Goal: Task Accomplishment & Management: Use online tool/utility

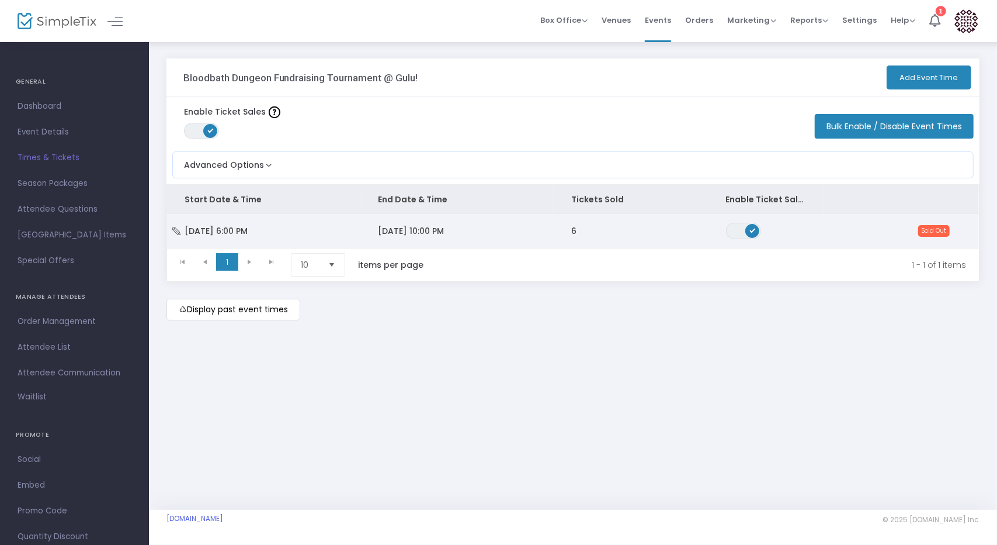
click at [494, 234] on td "[DATE] 10:00 PM" at bounding box center [456, 231] width 193 height 34
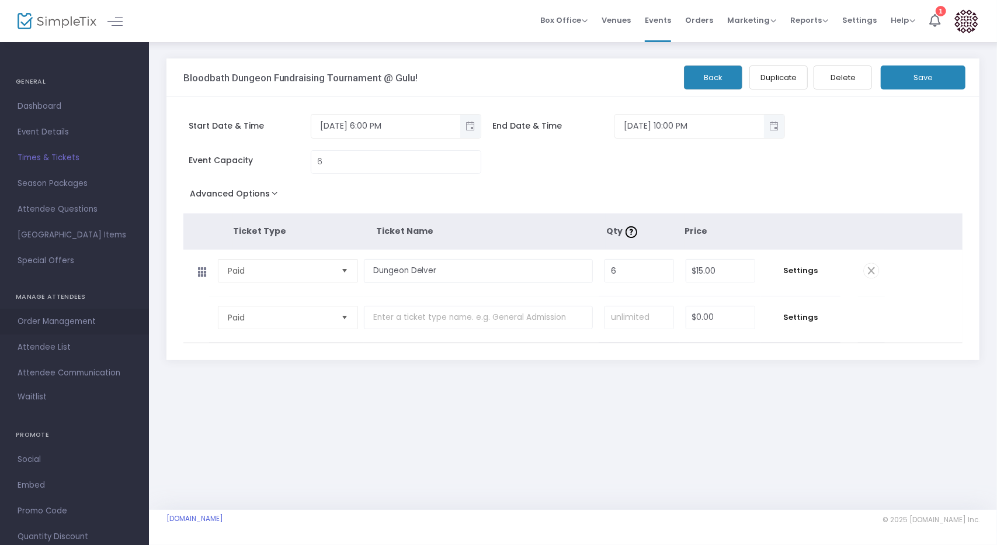
click at [71, 323] on span "Order Management" at bounding box center [75, 321] width 114 height 15
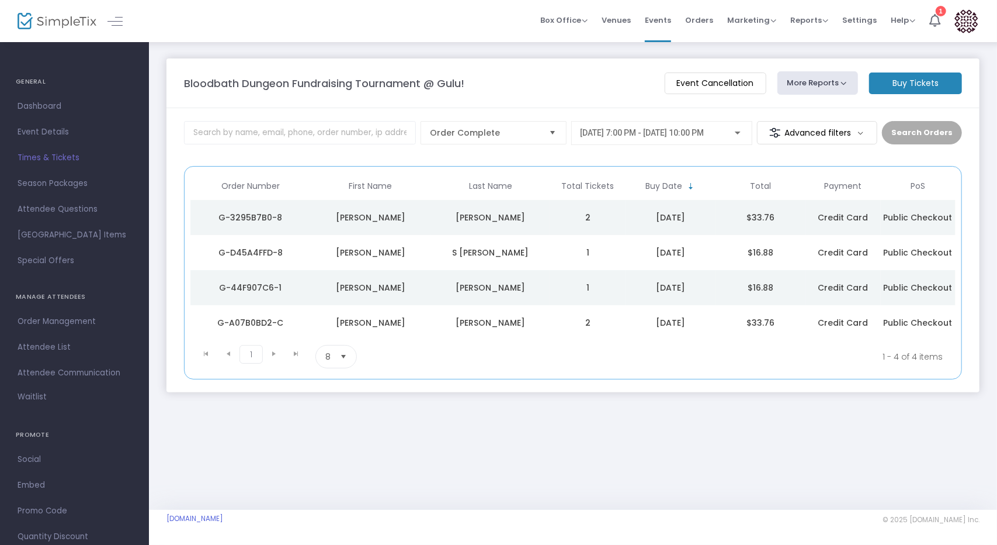
click at [687, 179] on span "Buy Date" at bounding box center [671, 185] width 98 height 19
click at [687, 183] on span "Sortable" at bounding box center [691, 186] width 9 height 9
click at [720, 140] on div "[DATE] 7:00 PM - [DATE] 10:00 PM" at bounding box center [662, 130] width 162 height 22
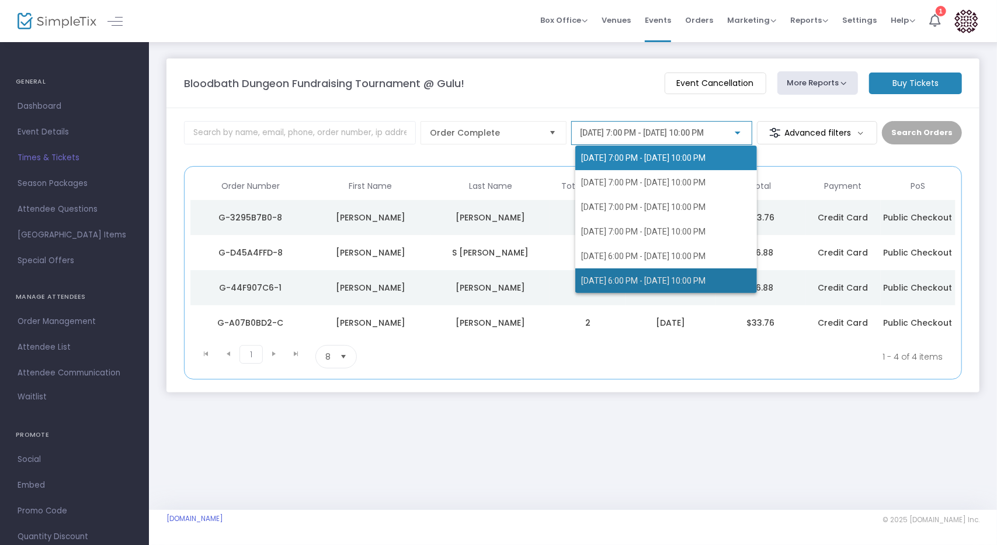
click at [653, 285] on span "[DATE] 6:00 PM - [DATE] 10:00 PM" at bounding box center [643, 280] width 124 height 9
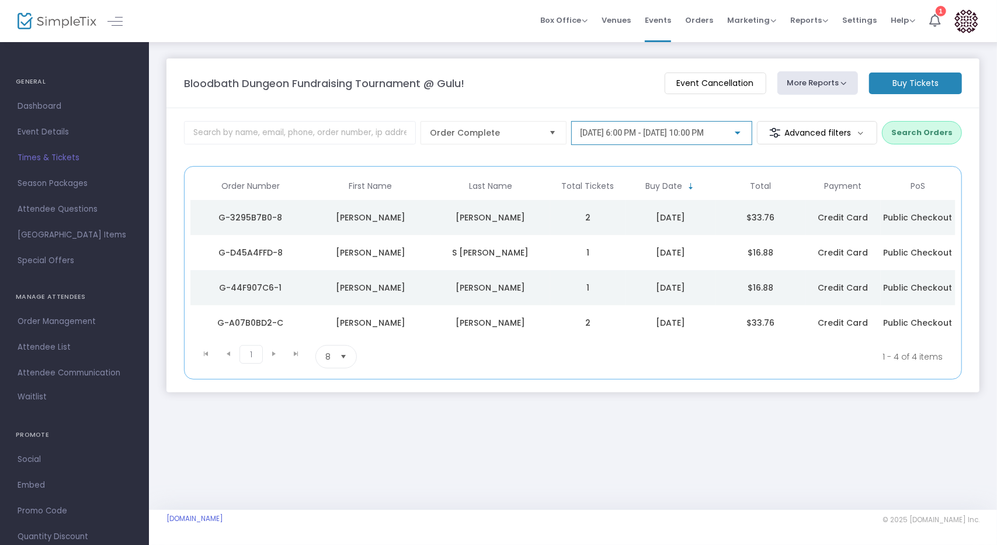
click at [923, 137] on button "Search Orders" at bounding box center [922, 132] width 80 height 23
